Goal: Task Accomplishment & Management: Manage account settings

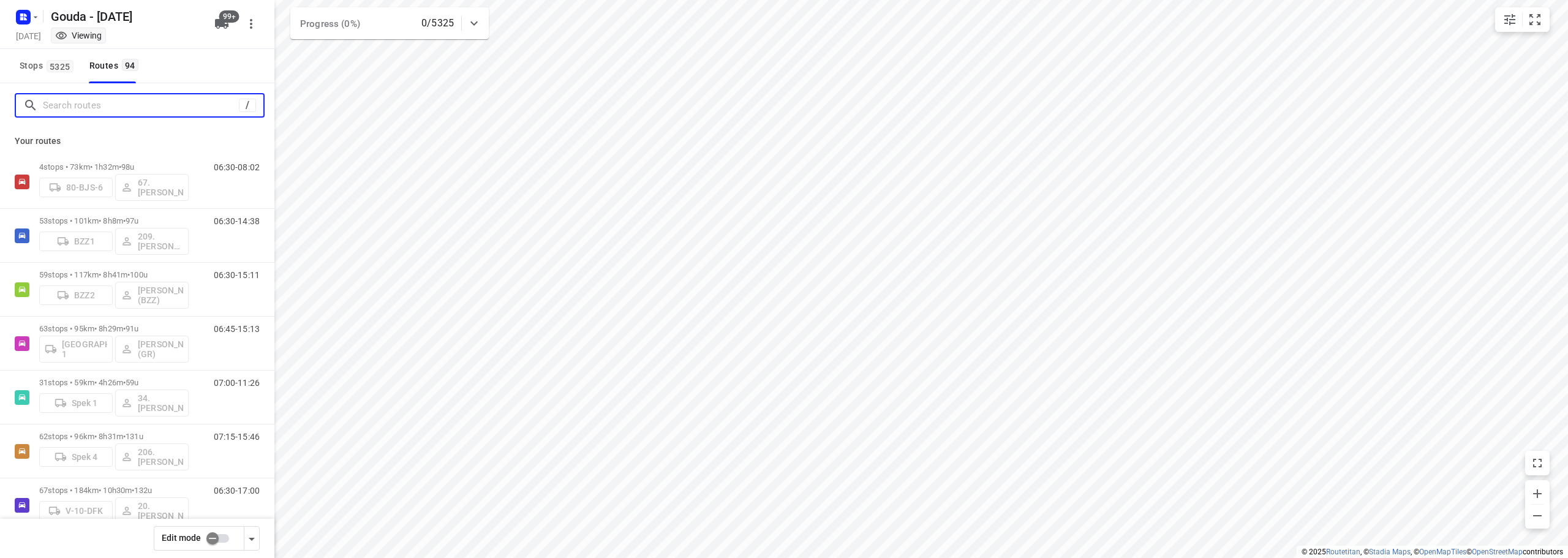
click at [144, 103] on input "Search routes" at bounding box center [141, 105] width 196 height 19
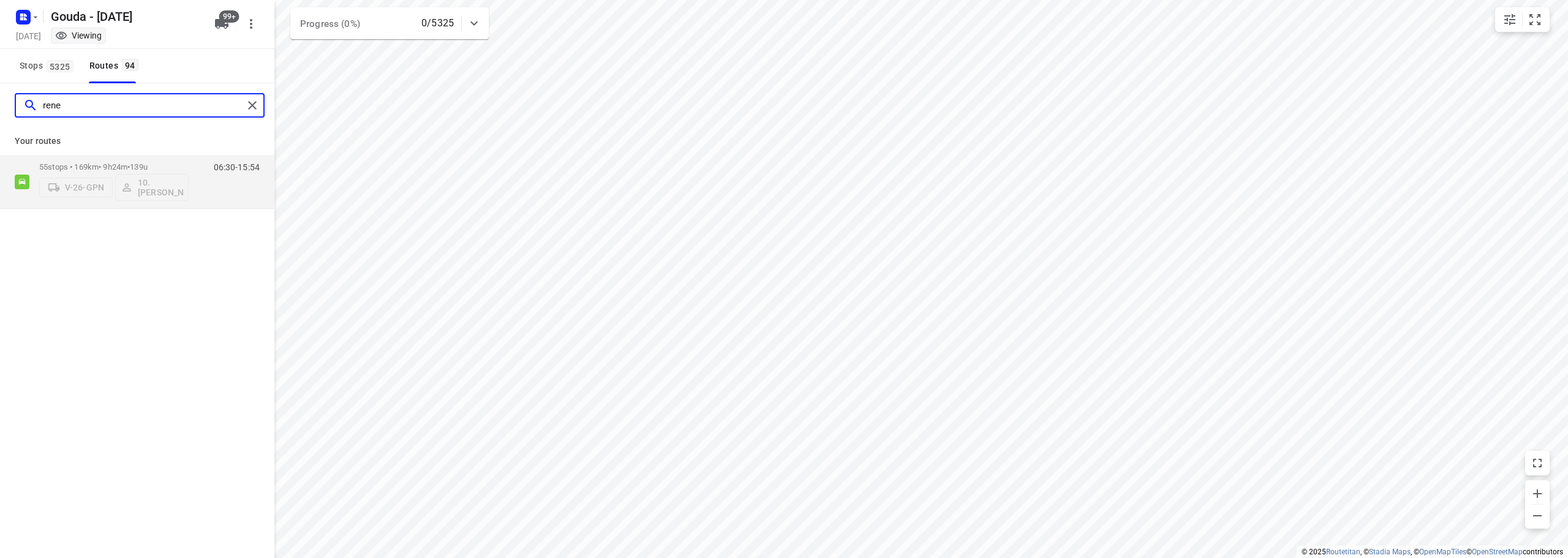
drag, startPoint x: 124, startPoint y: 108, endPoint x: 0, endPoint y: 94, distance: 124.8
click at [0, 94] on div "rene" at bounding box center [137, 105] width 275 height 44
type input "verh"
click at [205, 499] on div "verh Your routes 45 stops • 139km • 8h54m • 108u V-75-HKB 64. [PERSON_NAME] 06:…" at bounding box center [137, 338] width 275 height 509
click at [27, 74] on button "Stops 5325" at bounding box center [46, 65] width 63 height 34
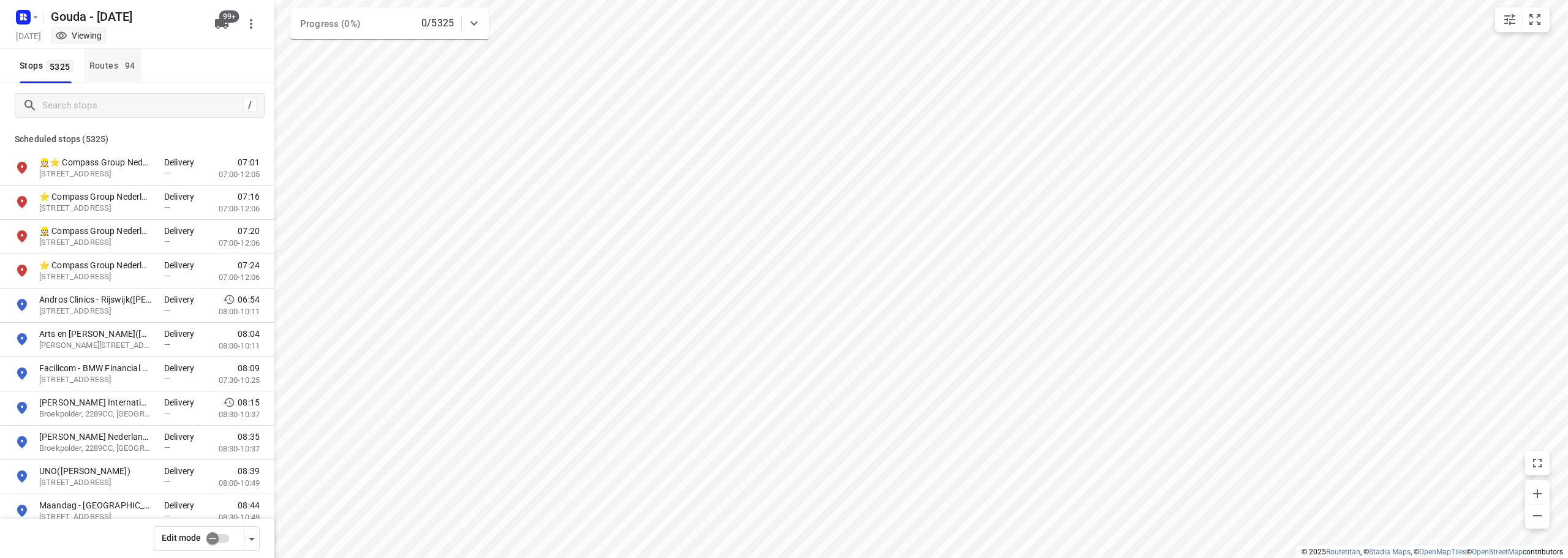
click at [113, 66] on div "Routes 94" at bounding box center [116, 65] width 53 height 16
click at [185, 66] on div "Stops [STREET_ADDRESS]" at bounding box center [137, 65] width 275 height 34
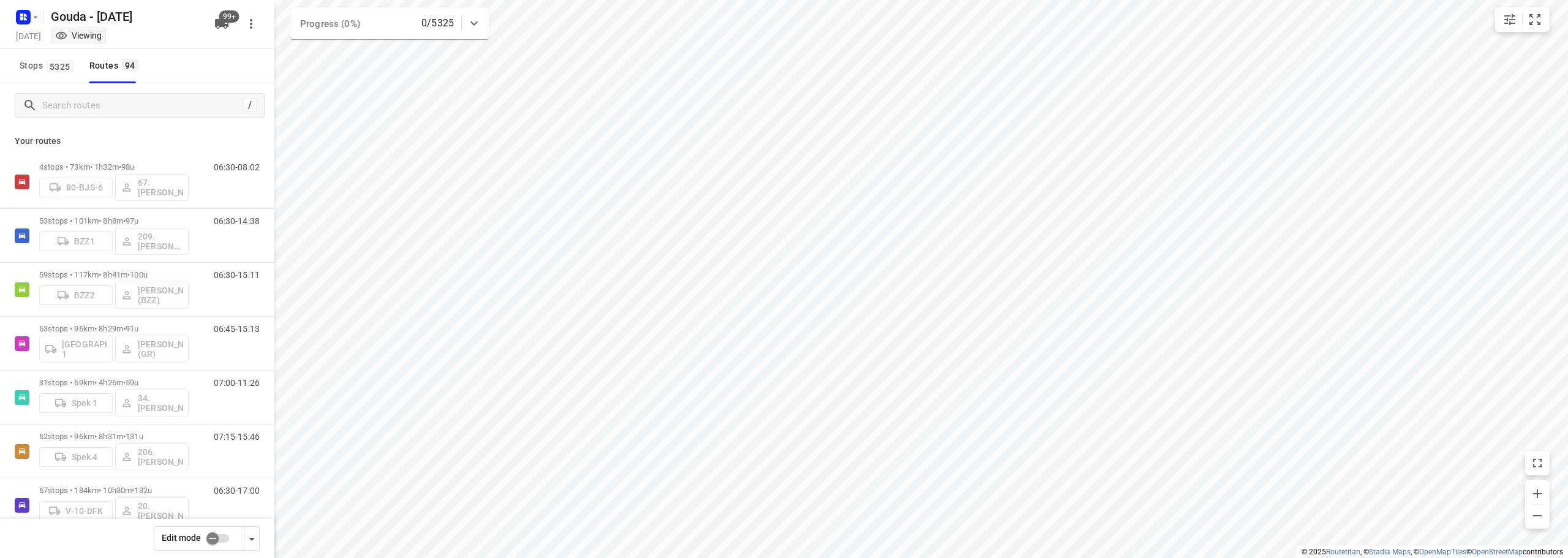
click at [224, 536] on input "checkbox" at bounding box center [213, 539] width 70 height 23
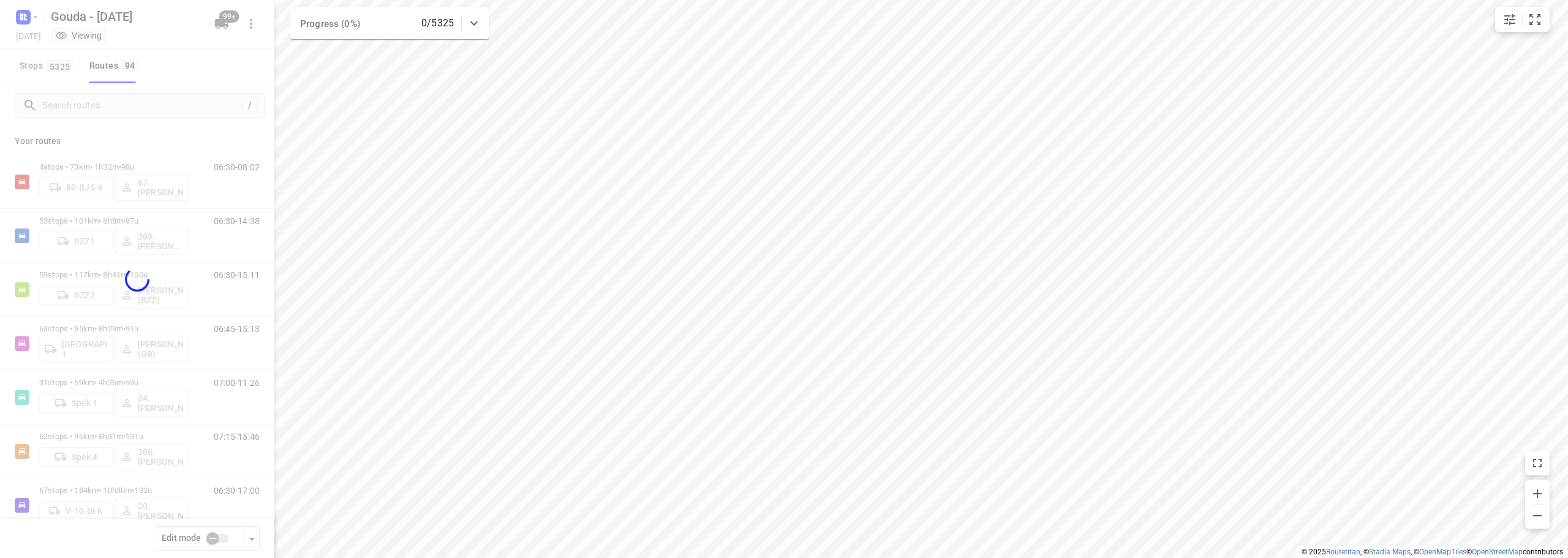
click at [167, 103] on div at bounding box center [137, 279] width 275 height 558
checkbox input "true"
click at [142, 105] on div at bounding box center [137, 279] width 275 height 558
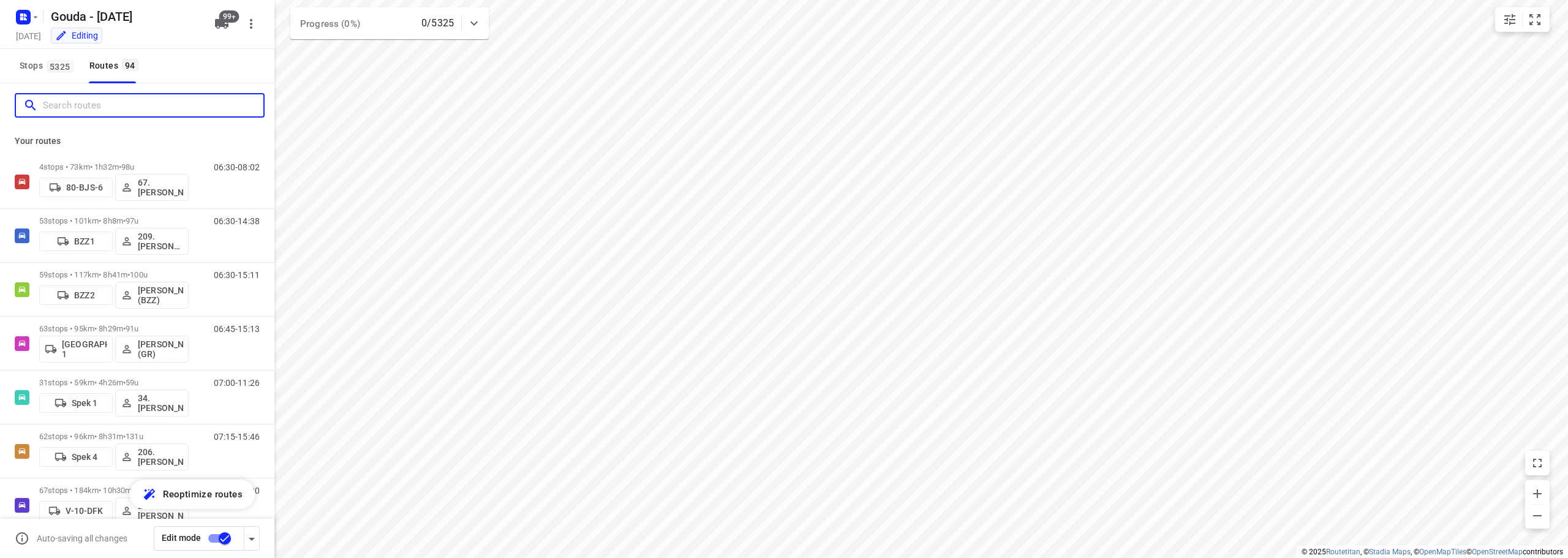
click at [142, 105] on input "Search routes" at bounding box center [153, 105] width 220 height 19
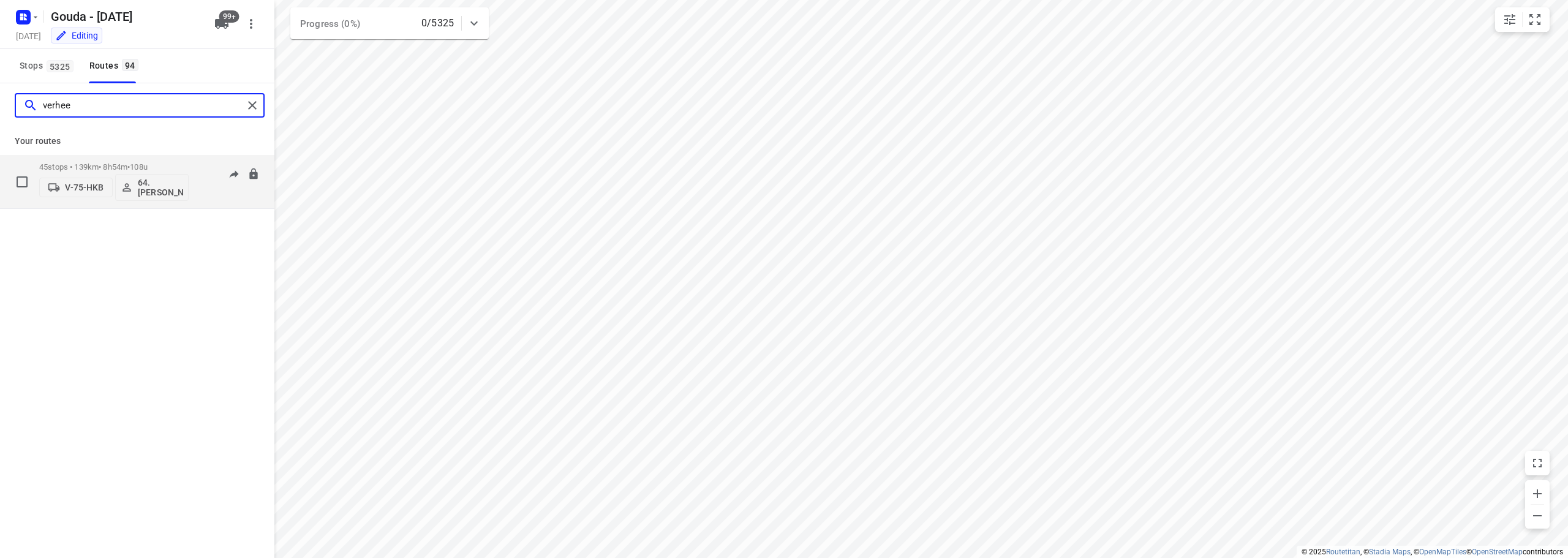
type input "verhee"
click at [138, 184] on p "64. [PERSON_NAME]" at bounding box center [161, 188] width 46 height 20
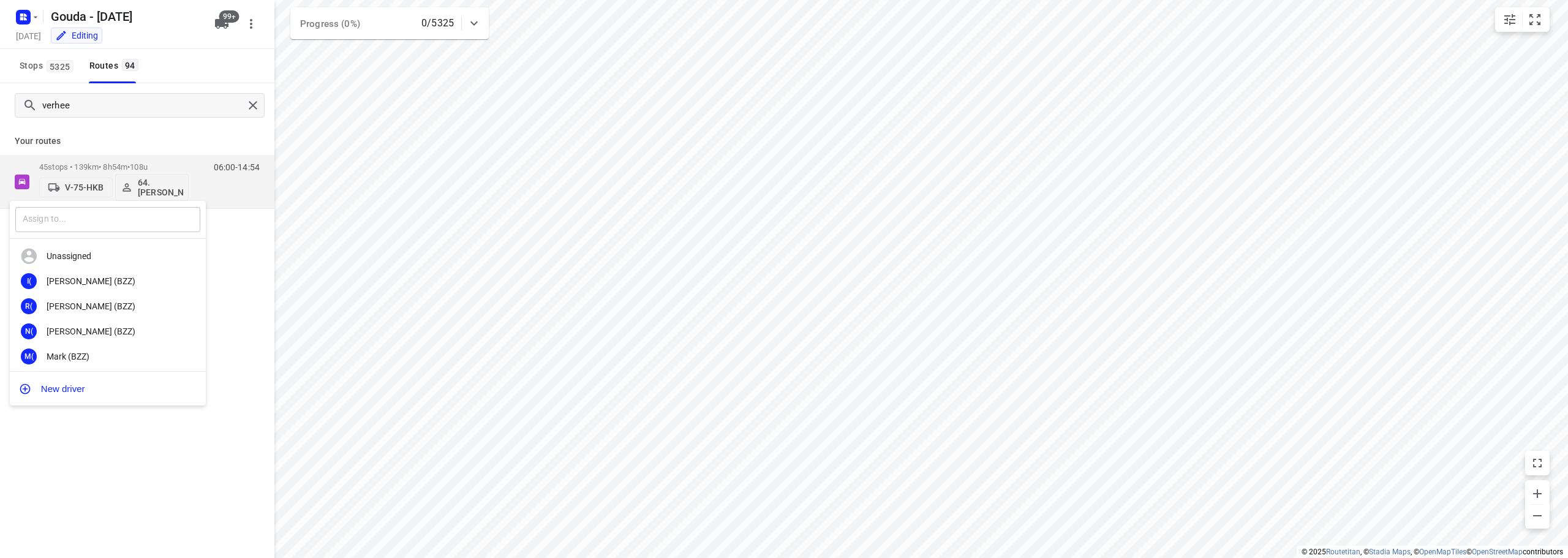
click at [122, 217] on input "text" at bounding box center [108, 219] width 185 height 25
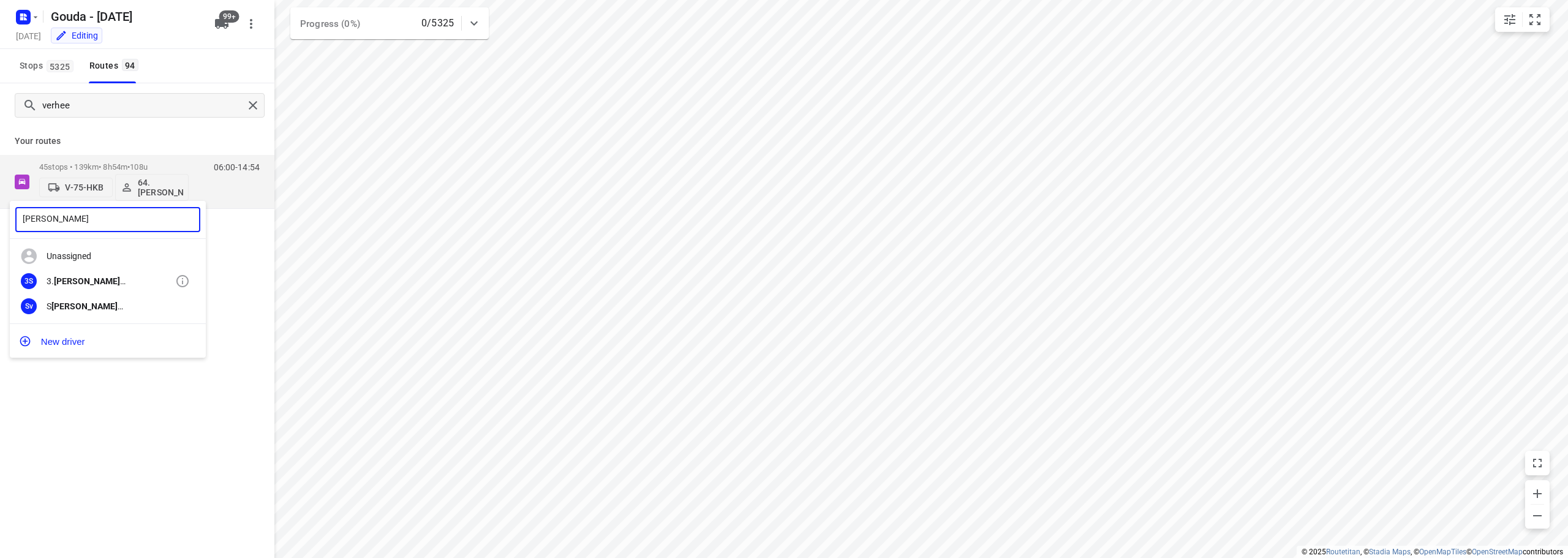
type input "[PERSON_NAME]"
click at [112, 277] on div "3. [PERSON_NAME]" at bounding box center [110, 281] width 128 height 10
click at [202, 522] on div "[PERSON_NAME] ​ Unassigned 3S 3. [PERSON_NAME] Sv S [PERSON_NAME] New driver" at bounding box center [784, 279] width 1568 height 558
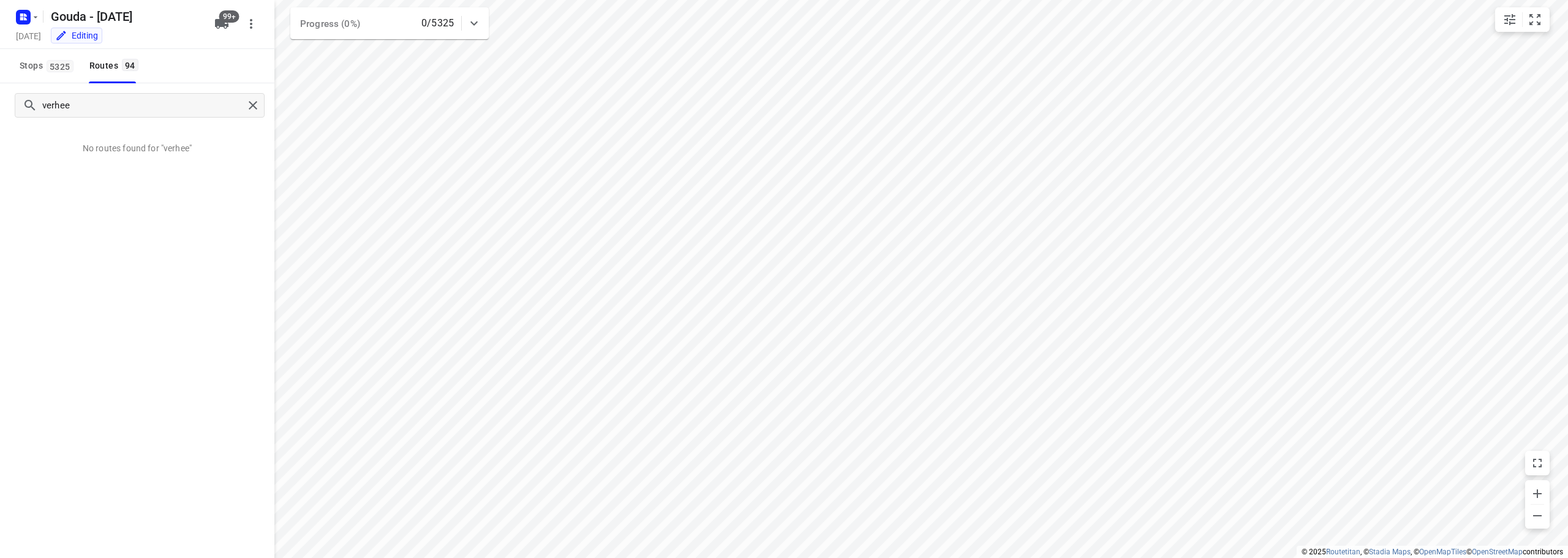
click at [229, 51] on div "Stops [STREET_ADDRESS]" at bounding box center [137, 65] width 275 height 34
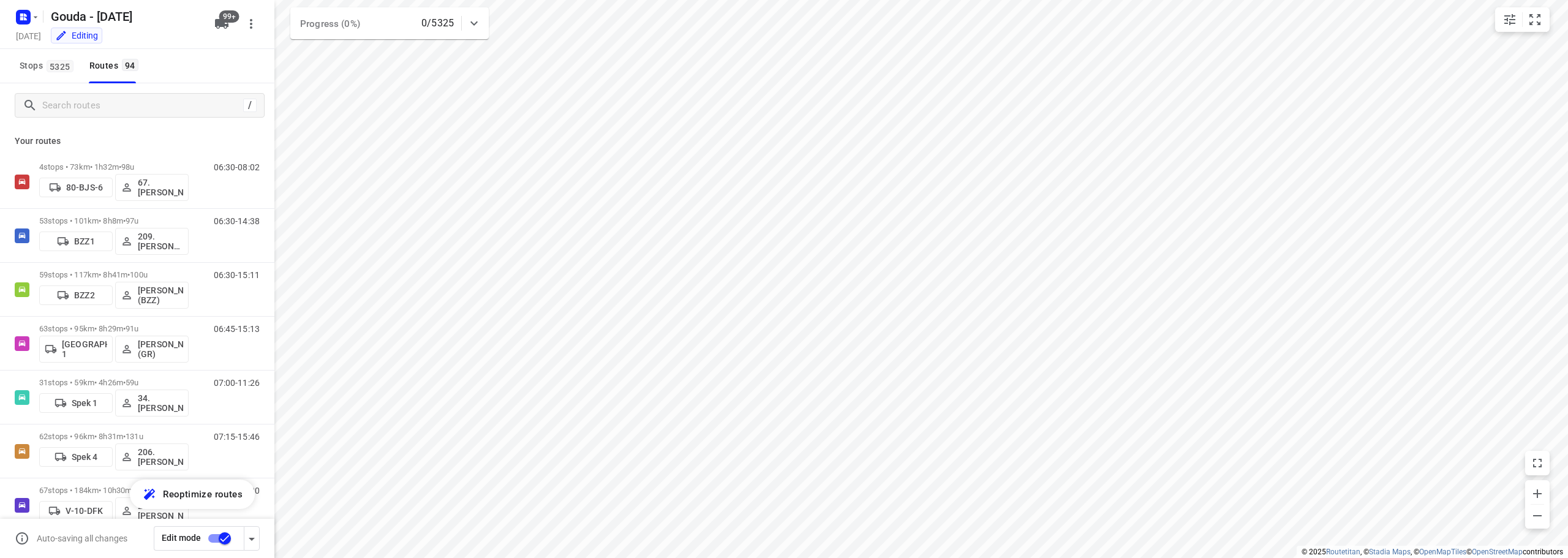
click at [263, 539] on div "Edit mode" at bounding box center [214, 539] width 121 height 25
click at [260, 541] on div "Edit mode" at bounding box center [214, 539] width 121 height 25
click at [257, 541] on icon "button" at bounding box center [252, 539] width 15 height 15
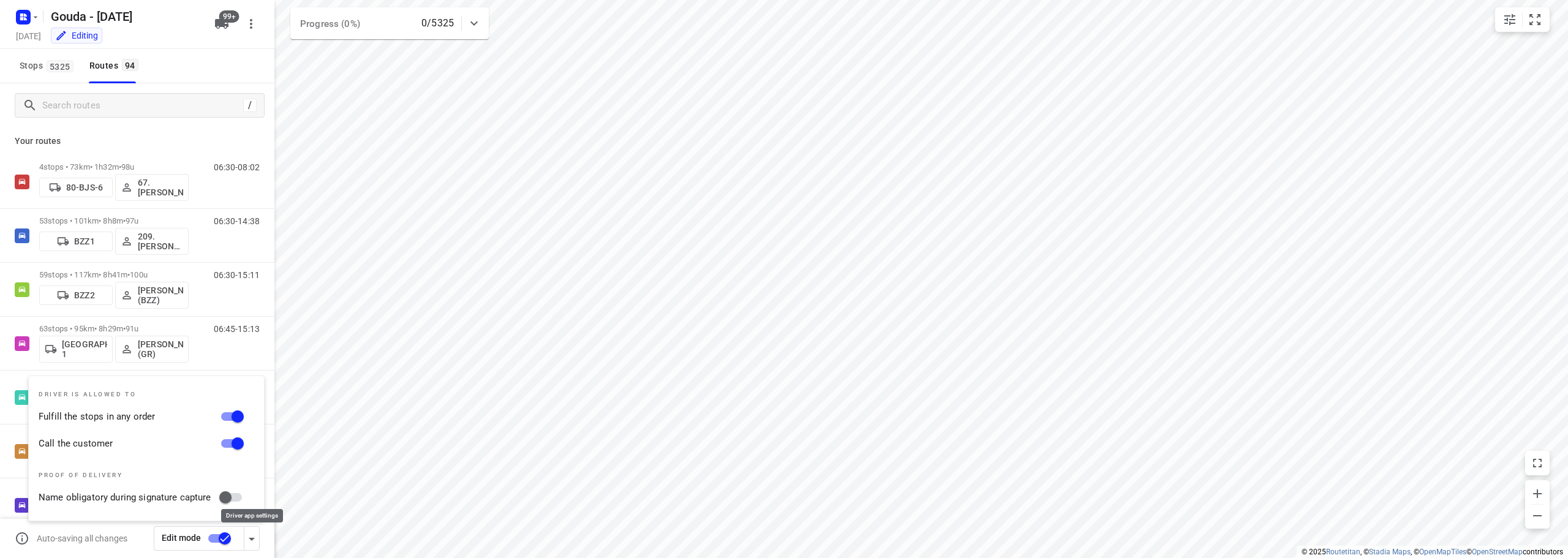
click at [257, 541] on icon "button" at bounding box center [252, 539] width 15 height 15
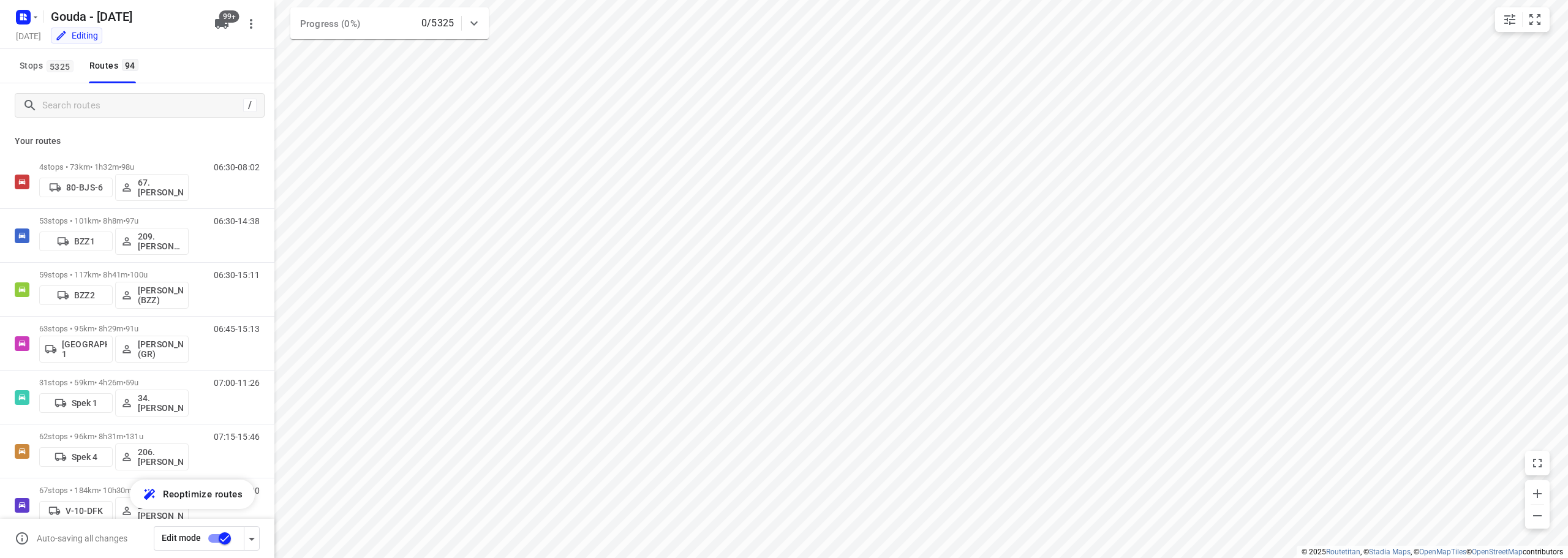
click at [218, 538] on input "checkbox" at bounding box center [224, 539] width 70 height 23
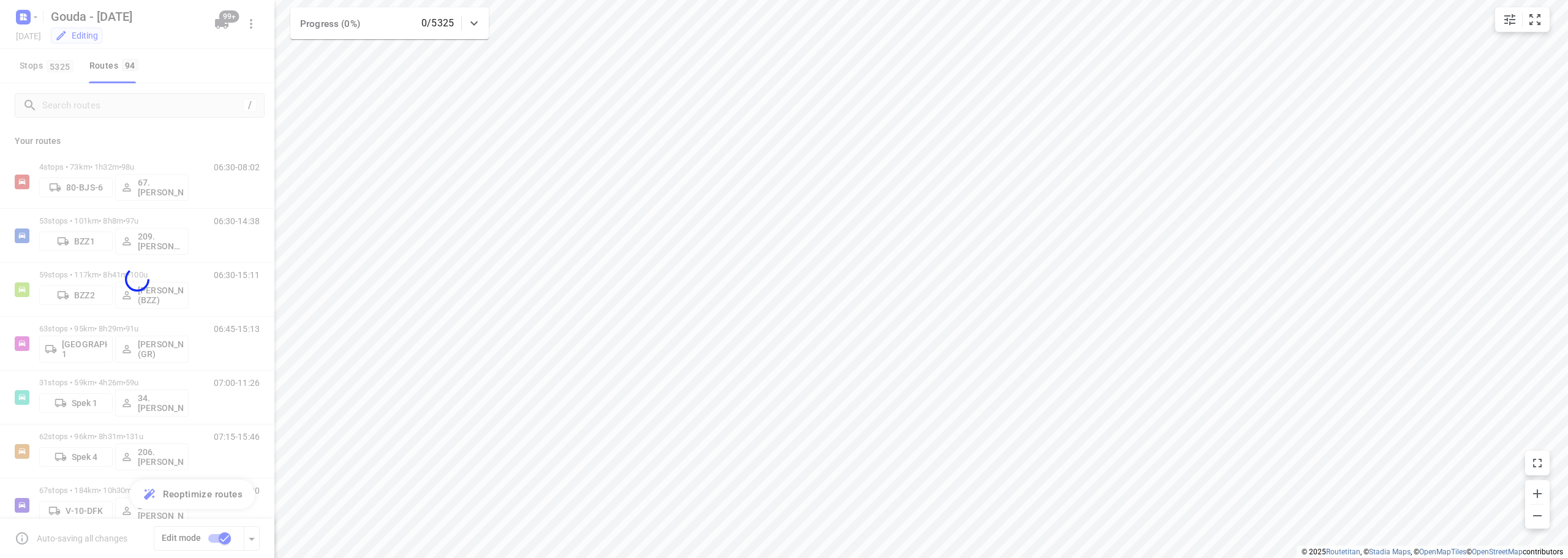
checkbox input "false"
